Goal: Task Accomplishment & Management: Use online tool/utility

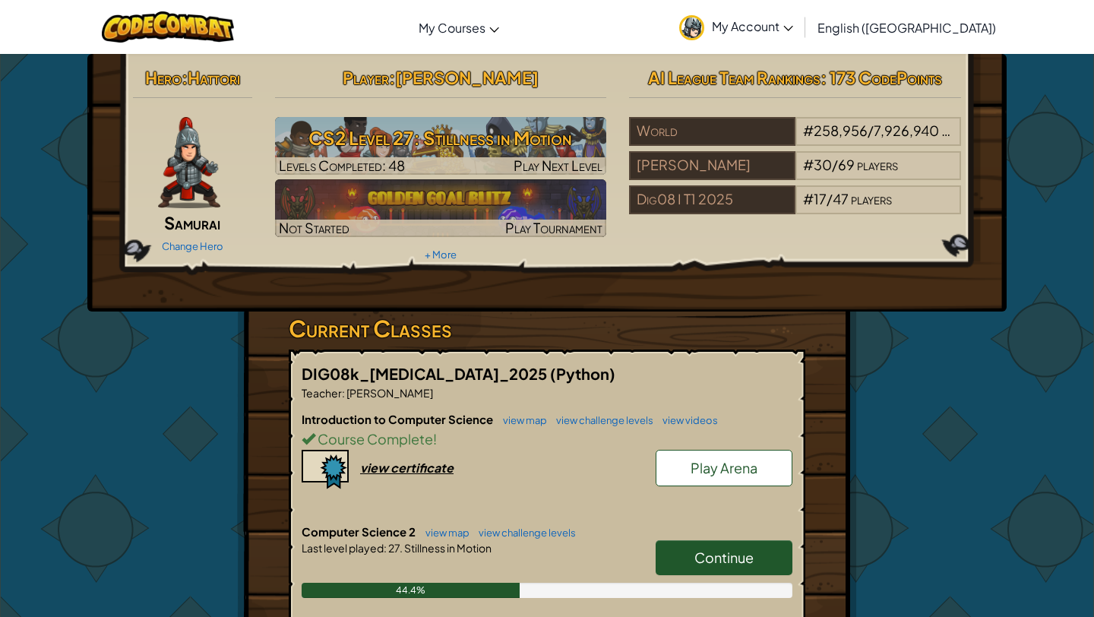
click at [730, 555] on span "Continue" at bounding box center [724, 557] width 59 height 17
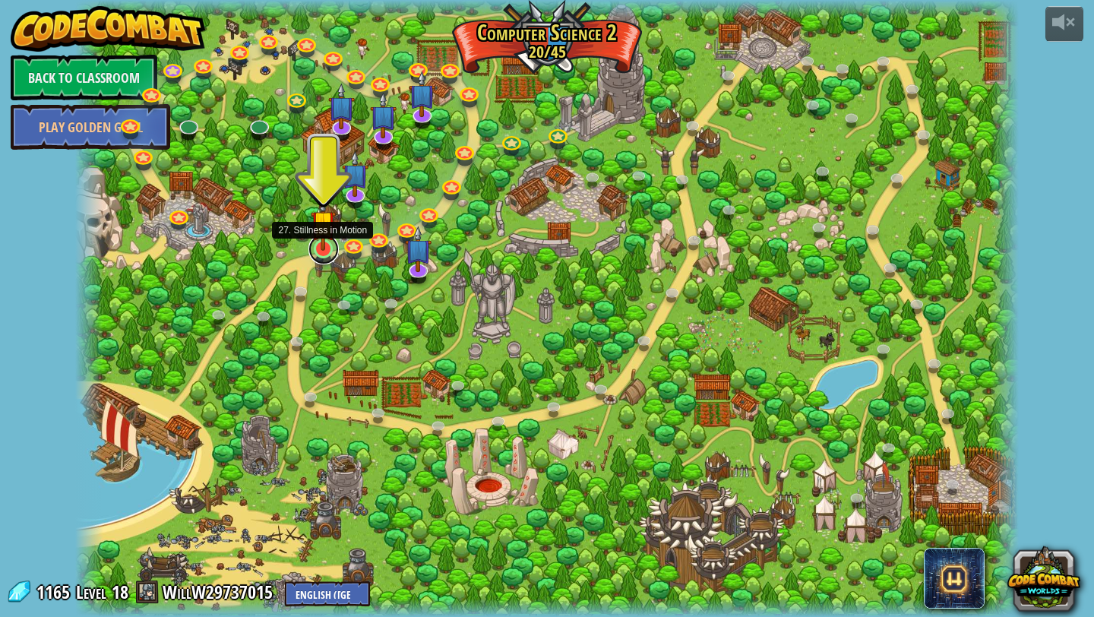
click at [330, 252] on link at bounding box center [324, 249] width 30 height 30
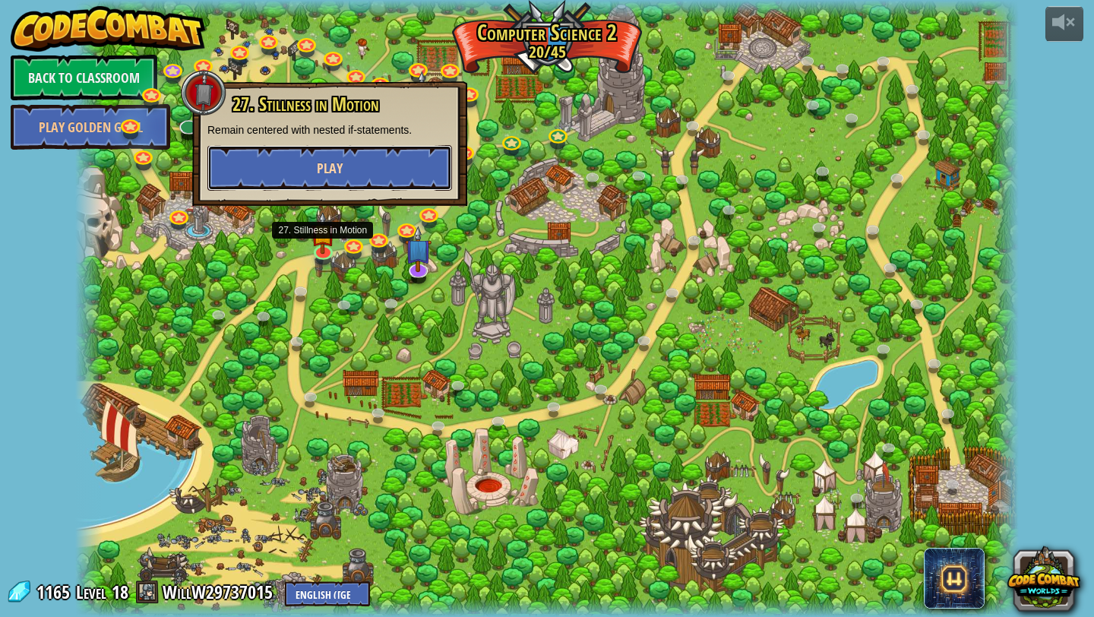
click at [342, 154] on button "Play" at bounding box center [329, 168] width 245 height 46
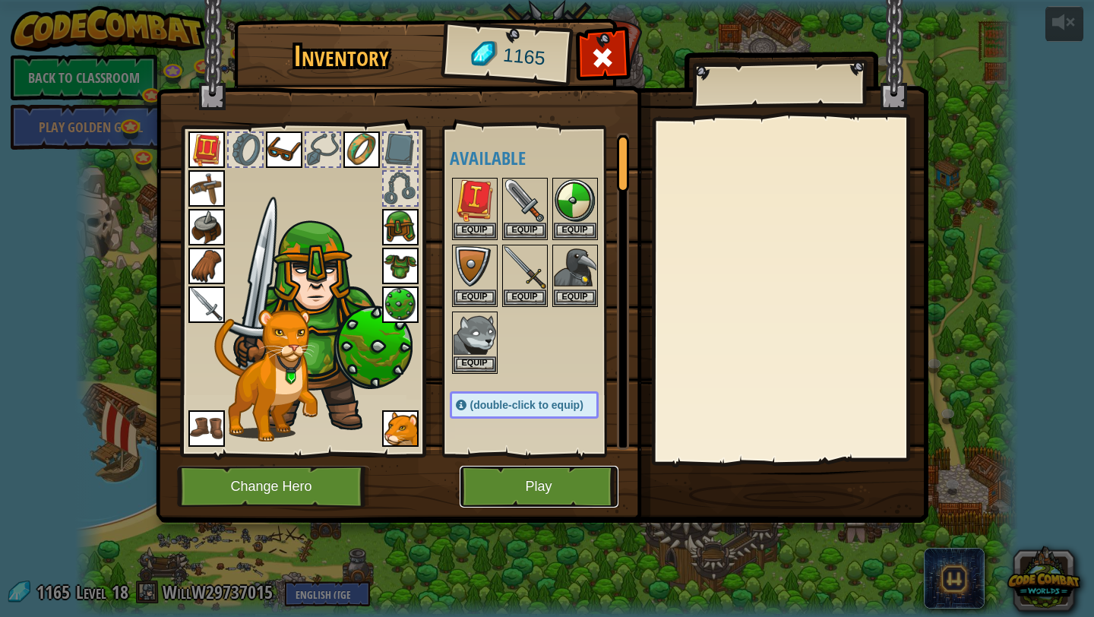
click at [528, 490] on button "Play" at bounding box center [539, 487] width 159 height 42
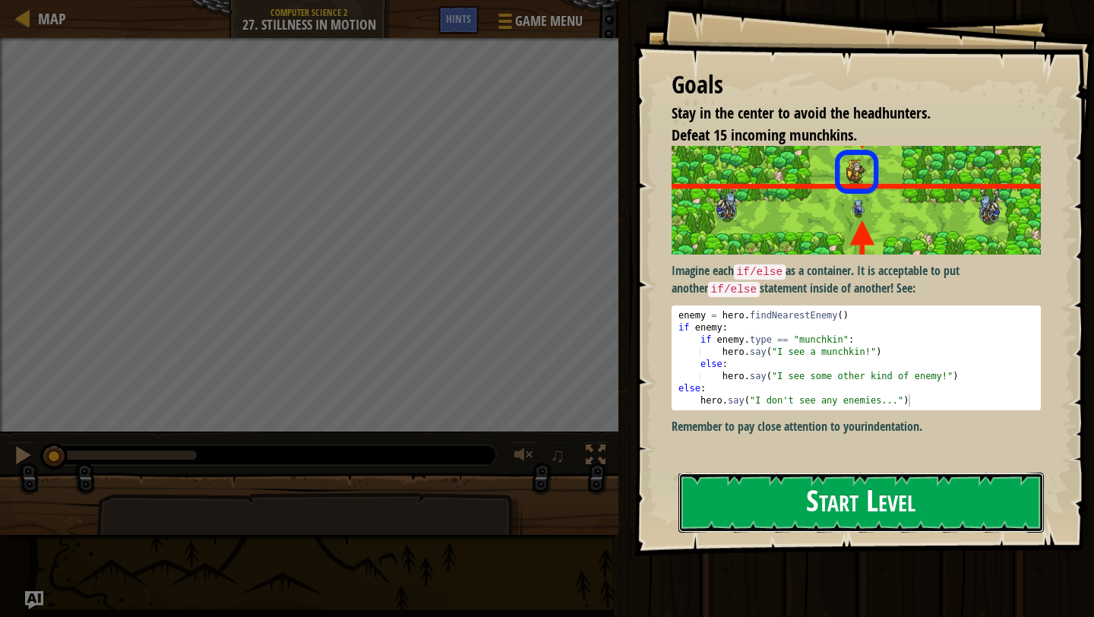
click at [733, 483] on button "Start Level" at bounding box center [862, 503] width 366 height 60
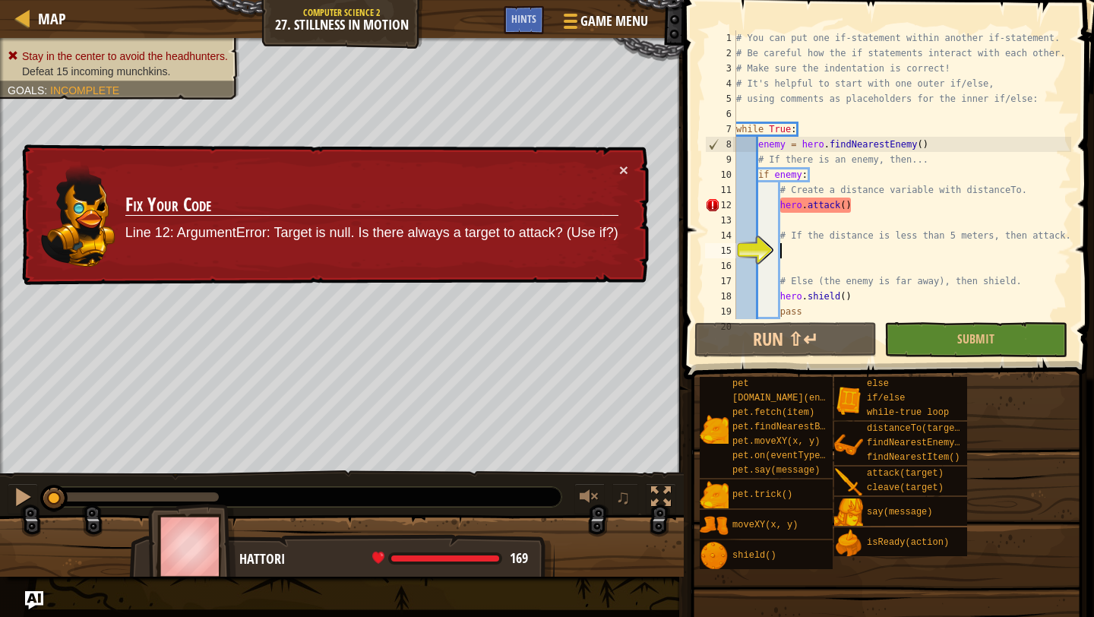
scroll to position [46, 0]
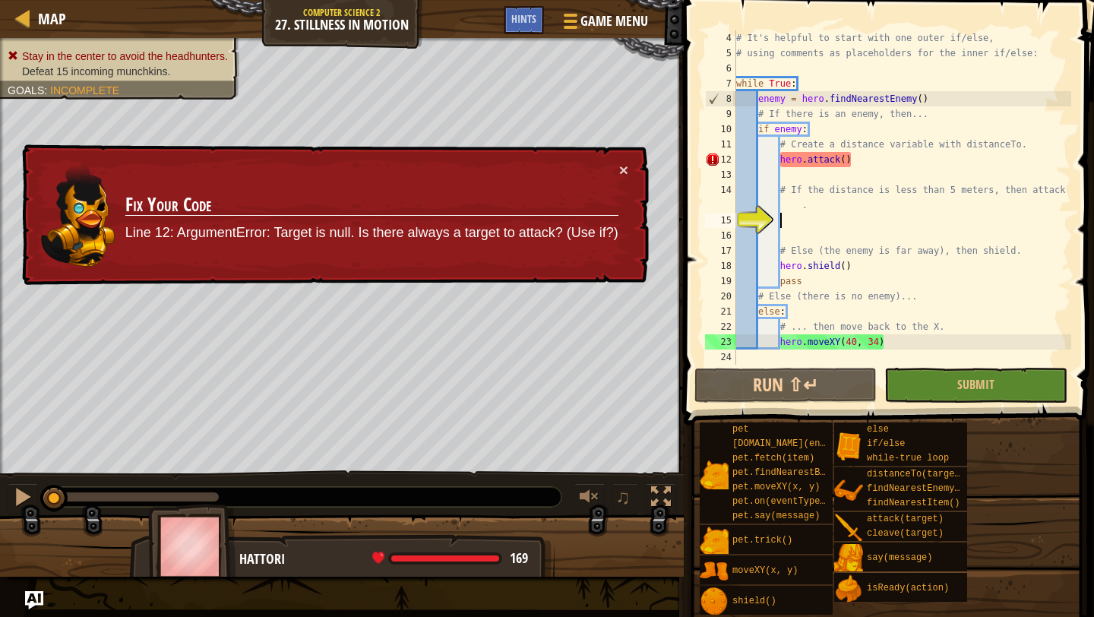
click at [866, 205] on div "# It's helpful to start with one outer if/else, # using comments as placeholder…" at bounding box center [902, 212] width 338 height 365
drag, startPoint x: 896, startPoint y: 155, endPoint x: 780, endPoint y: 153, distance: 116.3
click at [780, 153] on div "# It's helpful to start with one outer if/else, # using comments as placeholder…" at bounding box center [902, 212] width 338 height 365
type textarea "hero.attack()"
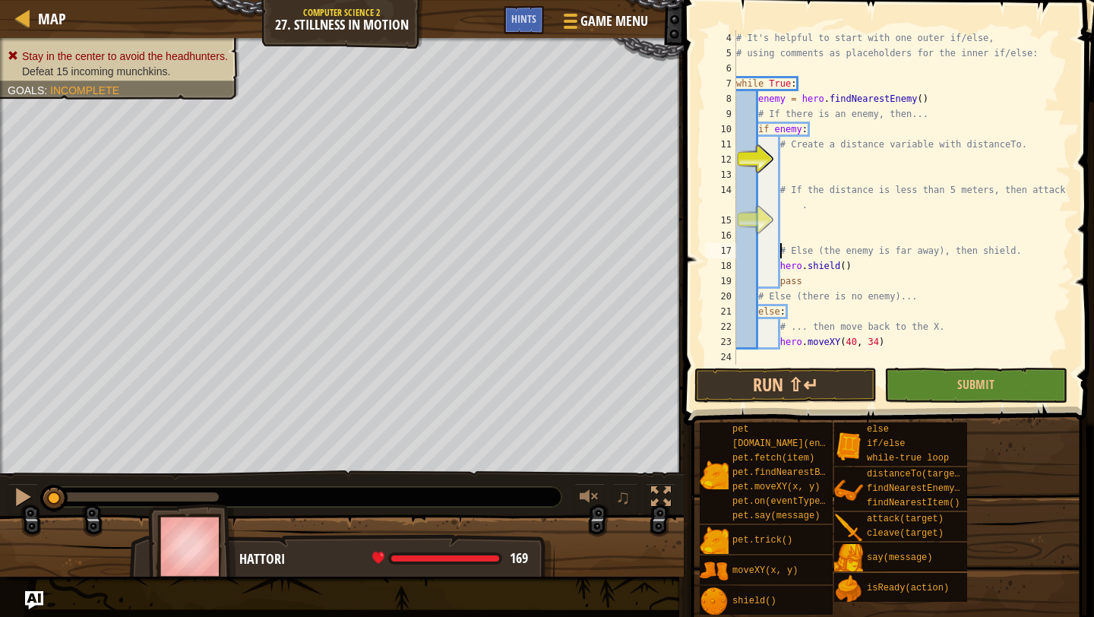
click at [780, 246] on div "# It's helpful to start with one outer if/else, # using comments as placeholder…" at bounding box center [902, 212] width 338 height 365
type textarea "# Else (the enemy is far away), then shield."
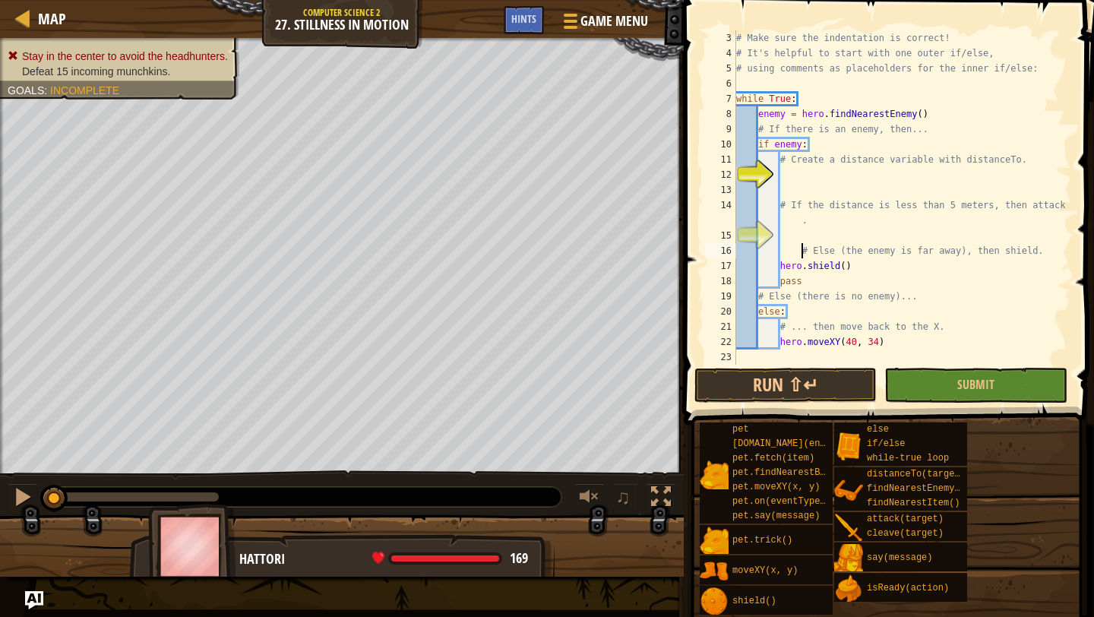
scroll to position [30, 0]
click at [812, 239] on div "# Make sure the indentation is correct! # It's helpful to start with one outer …" at bounding box center [902, 212] width 338 height 365
